Goal: Use online tool/utility: Utilize a website feature to perform a specific function

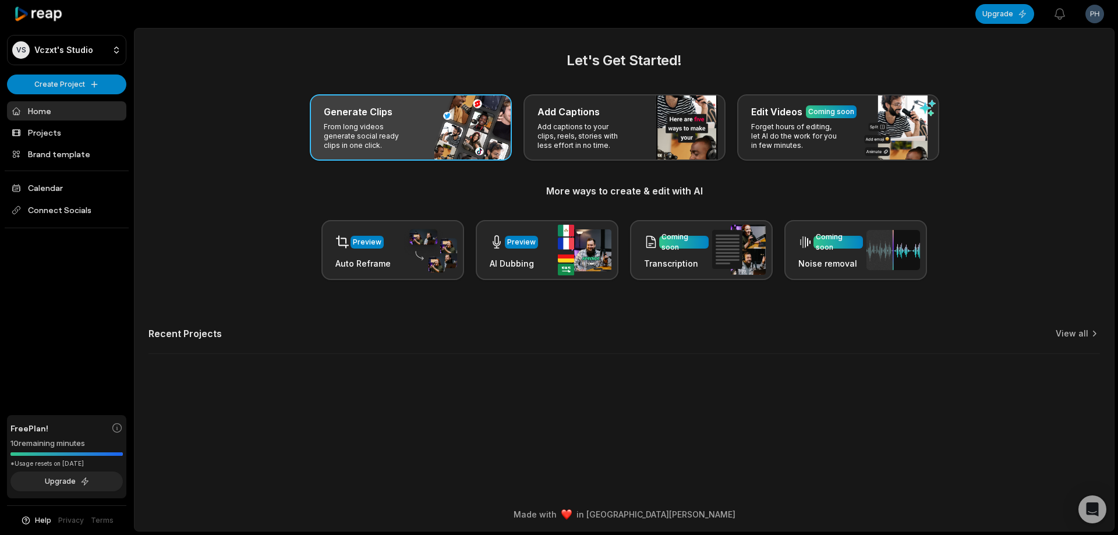
click at [450, 137] on div "Generate Clips From long videos generate social ready clips in one click." at bounding box center [411, 127] width 202 height 66
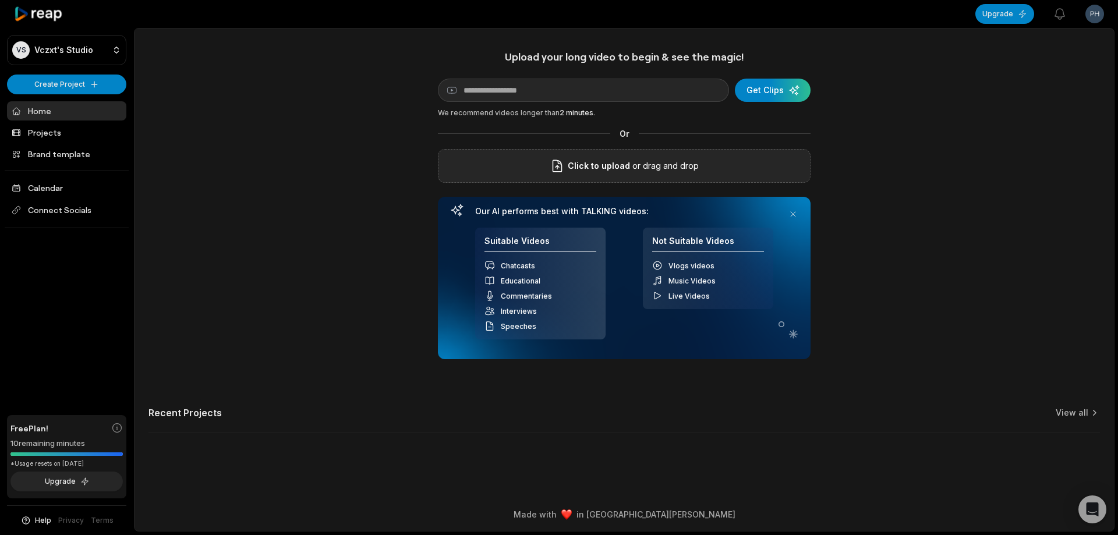
click at [570, 176] on div "Click to upload or drag and drop" at bounding box center [624, 166] width 373 height 34
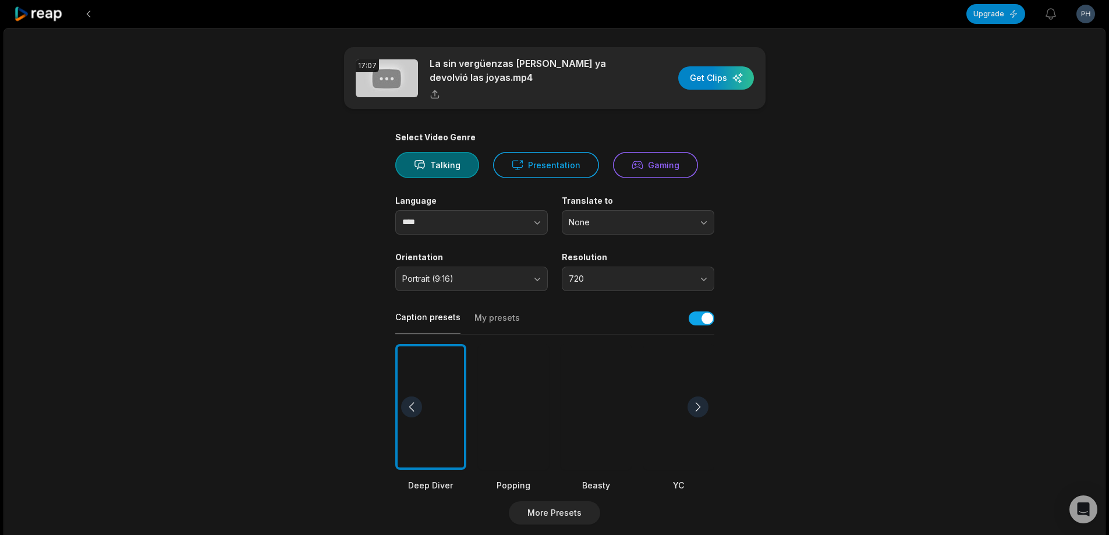
click at [606, 387] on div at bounding box center [596, 407] width 71 height 126
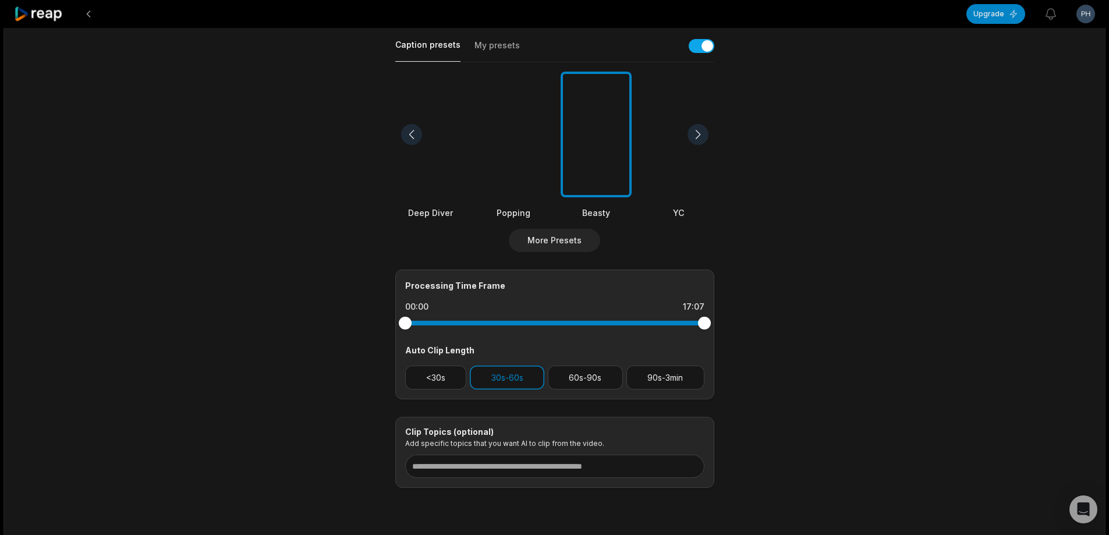
scroll to position [291, 0]
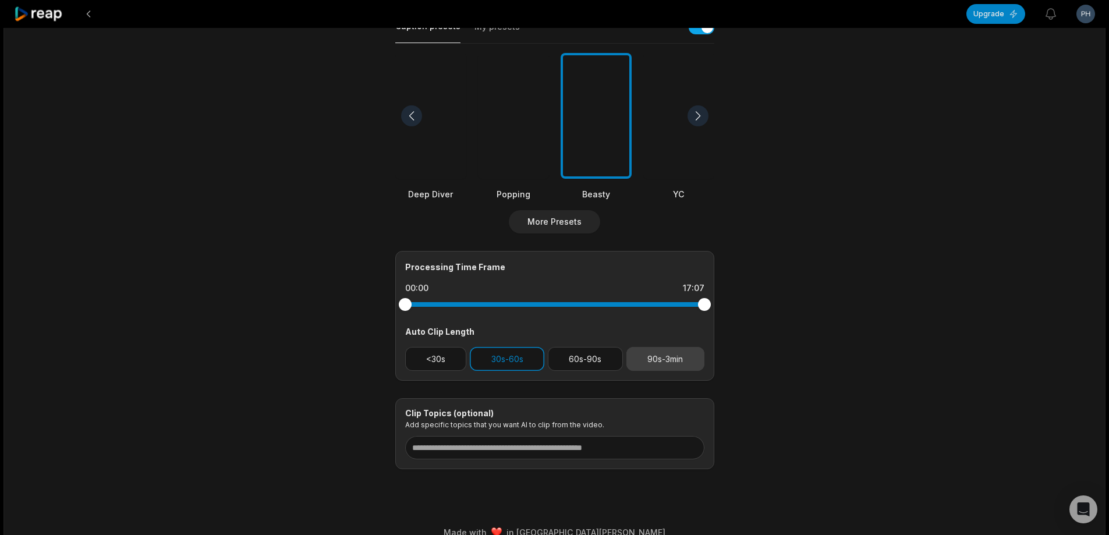
click at [642, 362] on button "90s-3min" at bounding box center [666, 359] width 78 height 24
click at [510, 356] on button "30s-60s" at bounding box center [507, 359] width 75 height 24
drag, startPoint x: 704, startPoint y: 305, endPoint x: 580, endPoint y: 304, distance: 124.1
click at [580, 304] on div at bounding box center [580, 304] width 13 height 13
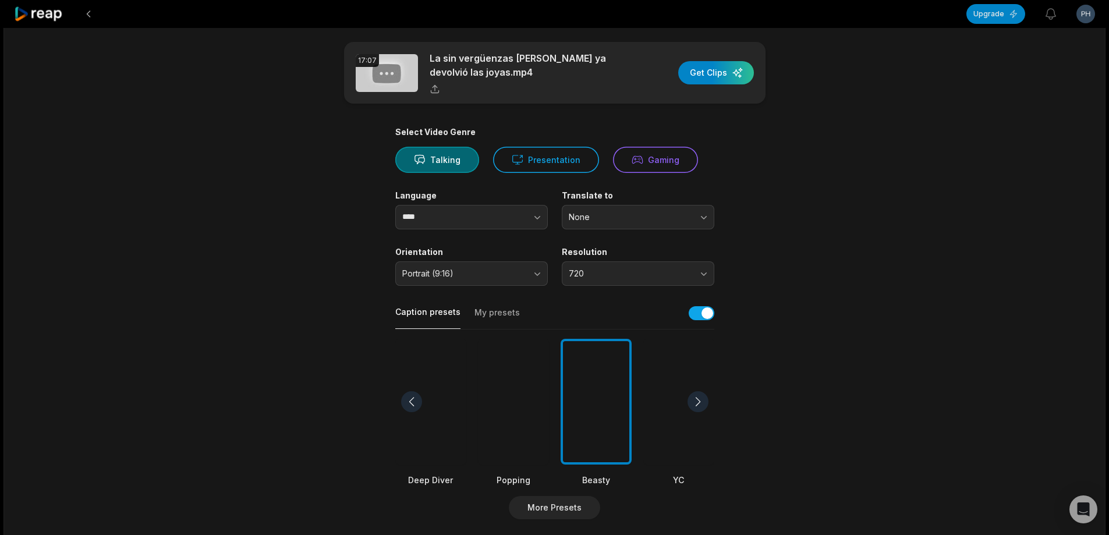
scroll to position [0, 0]
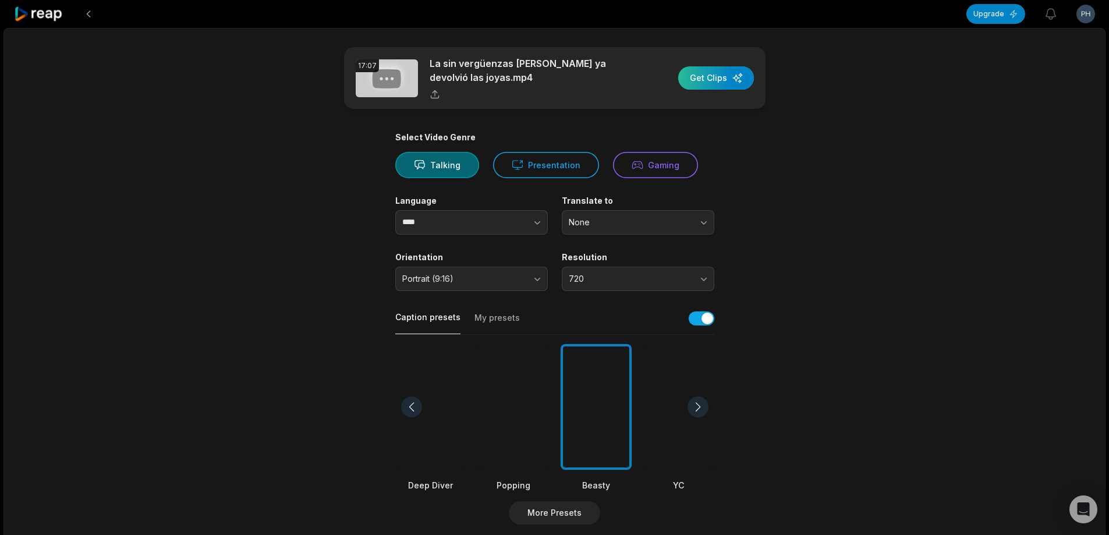
click at [718, 78] on div "button" at bounding box center [716, 77] width 76 height 23
